Goal: Task Accomplishment & Management: Use online tool/utility

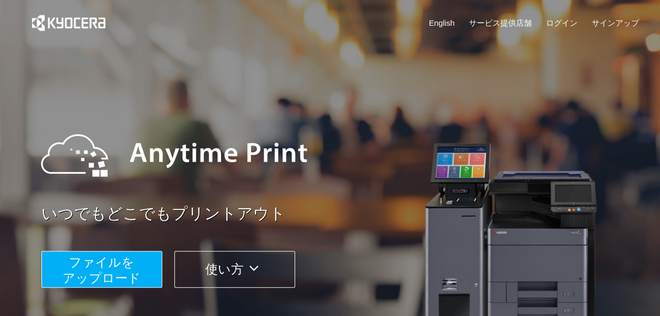
click at [117, 278] on span "ファイルを ​​アップロード" at bounding box center [101, 270] width 78 height 30
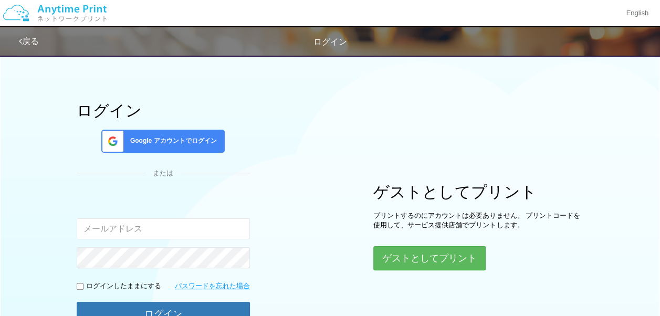
scroll to position [52, 0]
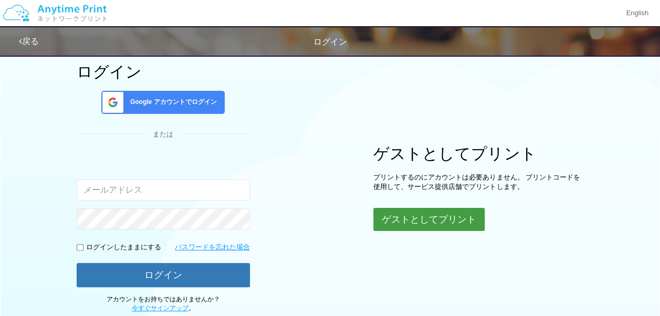
click at [417, 213] on button "ゲストとしてプリント" at bounding box center [428, 219] width 111 height 23
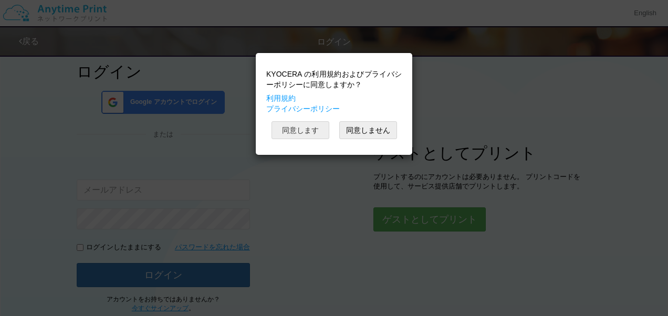
click at [317, 125] on button "同意します" at bounding box center [300, 130] width 58 height 18
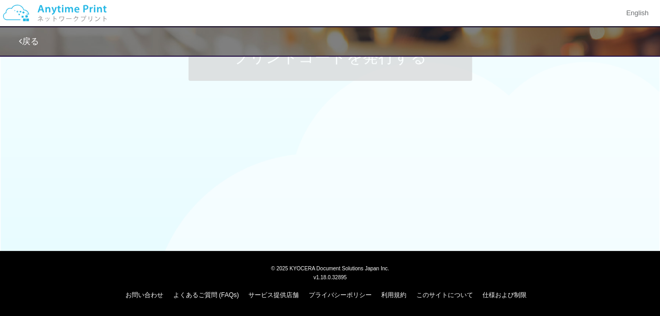
scroll to position [52, 0]
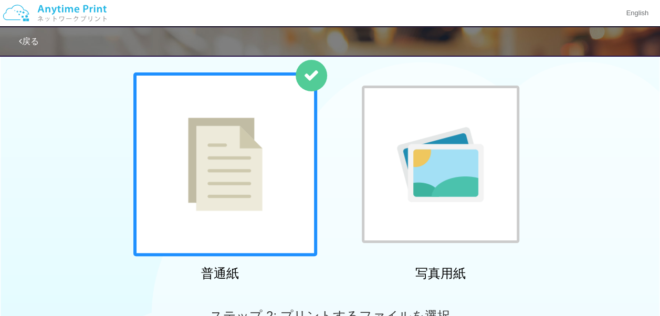
click at [223, 212] on div at bounding box center [225, 164] width 184 height 184
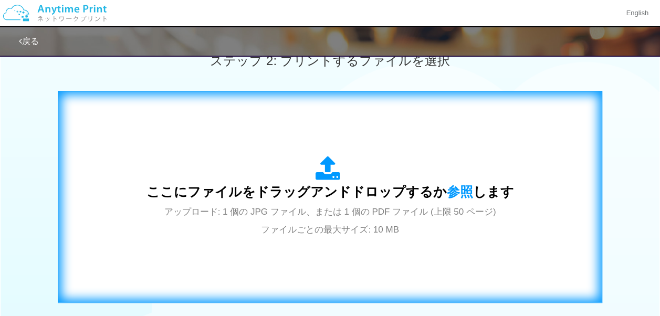
scroll to position [315, 0]
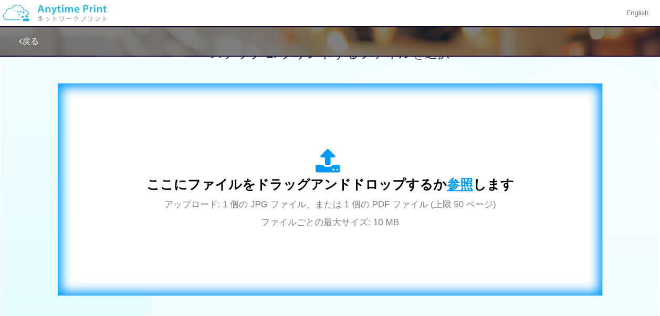
click at [454, 184] on span "参照" at bounding box center [460, 184] width 26 height 15
click at [456, 181] on span "参照" at bounding box center [460, 184] width 26 height 15
click at [327, 166] on icon at bounding box center [330, 162] width 29 height 26
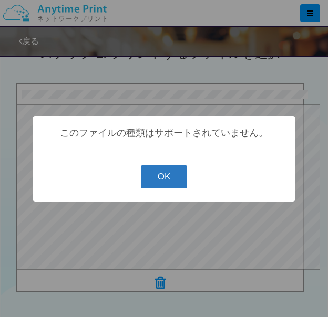
click at [174, 184] on button "OK" at bounding box center [164, 176] width 47 height 23
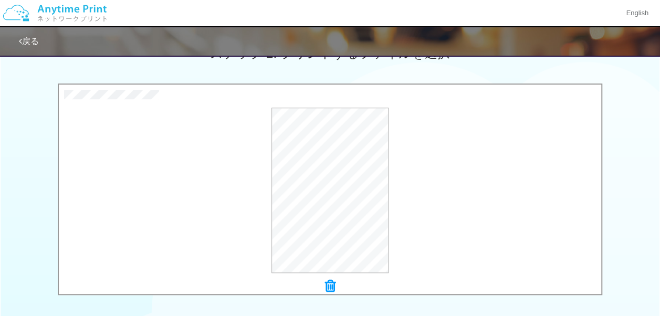
scroll to position [482, 0]
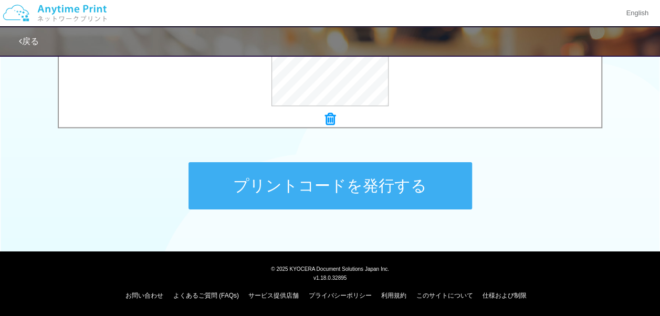
click at [338, 179] on button "プリントコードを発行する" at bounding box center [329, 185] width 283 height 47
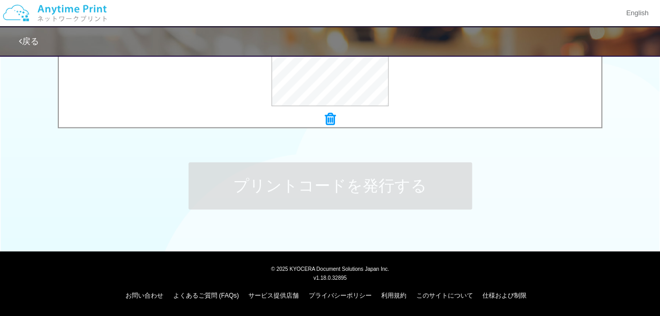
scroll to position [0, 0]
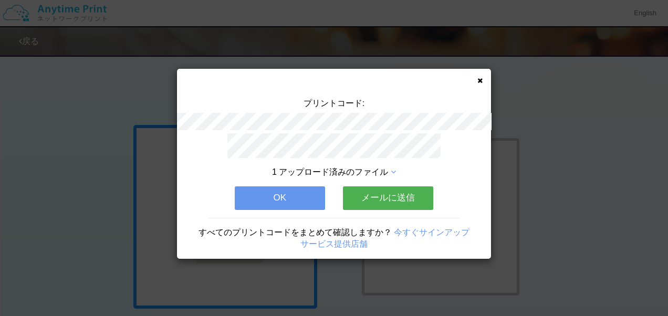
click at [475, 80] on div "プリントコード: 1 アップロード済みのファイル OK メールに送信 すべてのプリントコードをまとめて確認しますか？ 今すぐサインアップ サービス提供店舗" at bounding box center [334, 164] width 314 height 190
click at [478, 82] on icon at bounding box center [479, 80] width 5 height 7
